Goal: Task Accomplishment & Management: Use online tool/utility

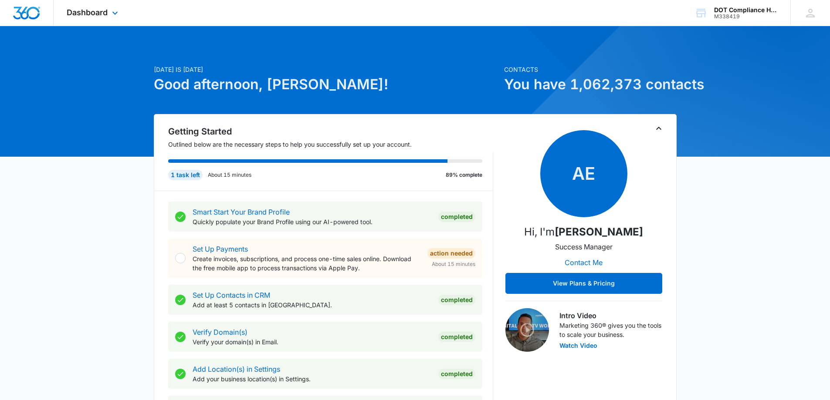
click at [106, 18] on div "Dashboard Apps Reputation Forms CRM Email Social Content Ads Intelligence Files…" at bounding box center [94, 13] width 80 height 26
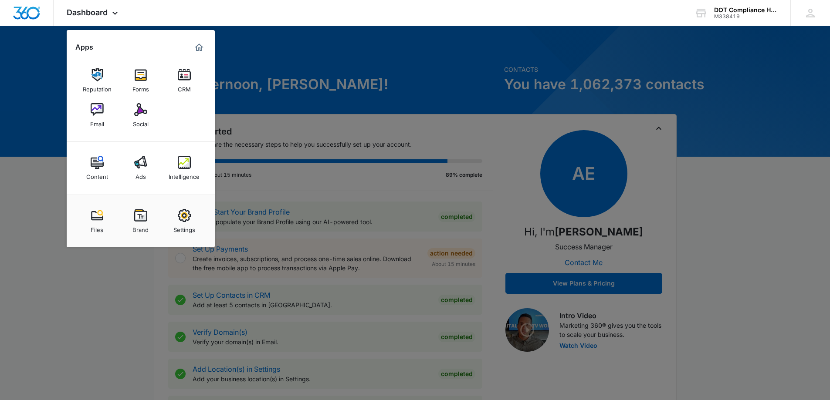
drag, startPoint x: 98, startPoint y: 116, endPoint x: 99, endPoint y: 132, distance: 16.6
click at [98, 116] on link "Email" at bounding box center [97, 115] width 33 height 33
